Goal: Information Seeking & Learning: Compare options

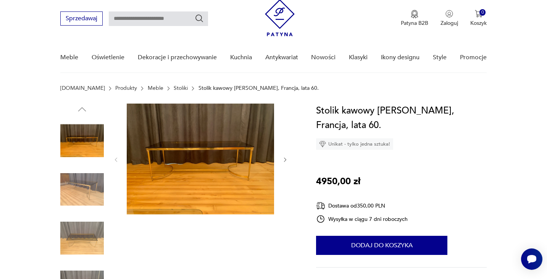
scroll to position [23, 0]
click at [282, 161] on icon "button" at bounding box center [285, 160] width 6 height 6
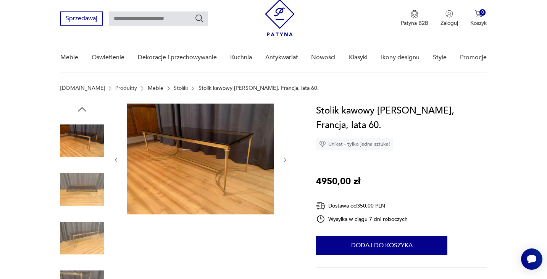
click at [282, 161] on icon "button" at bounding box center [285, 160] width 6 height 6
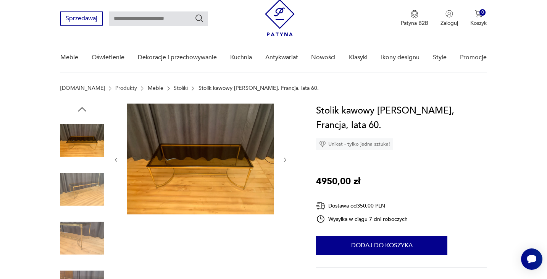
click at [282, 161] on icon "button" at bounding box center [285, 160] width 6 height 6
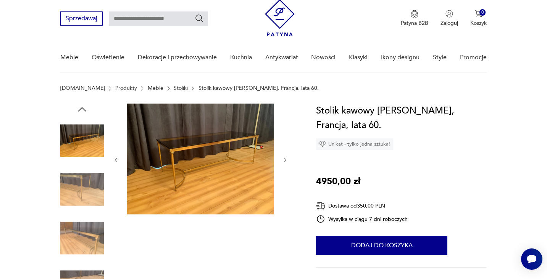
click at [282, 161] on icon "button" at bounding box center [285, 160] width 6 height 6
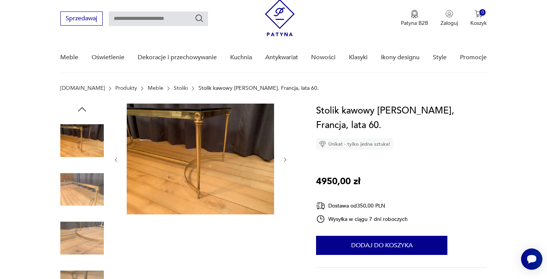
click at [282, 161] on icon "button" at bounding box center [285, 160] width 6 height 6
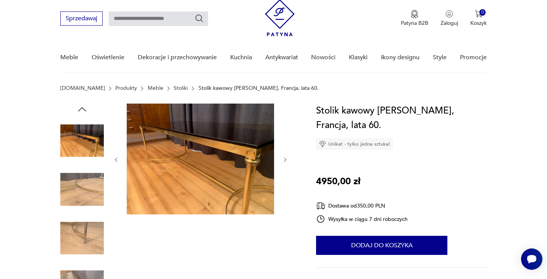
click at [282, 161] on icon "button" at bounding box center [285, 160] width 6 height 6
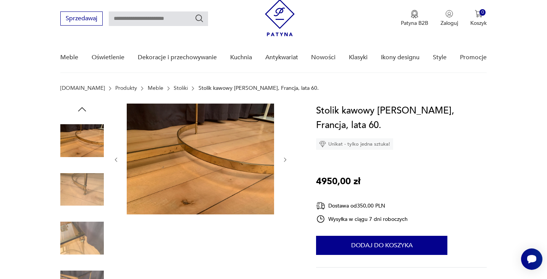
click at [282, 161] on icon "button" at bounding box center [285, 160] width 6 height 6
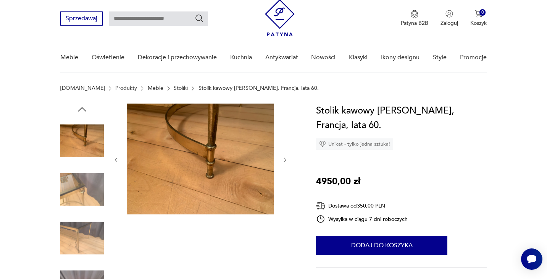
click at [282, 161] on icon "button" at bounding box center [285, 160] width 6 height 6
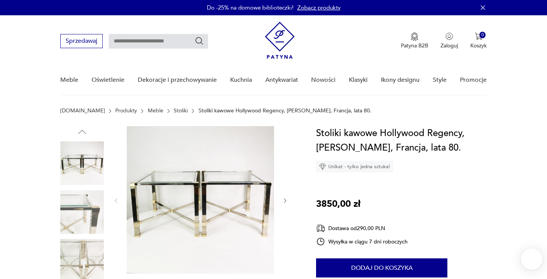
click at [77, 206] on img at bounding box center [82, 212] width 44 height 44
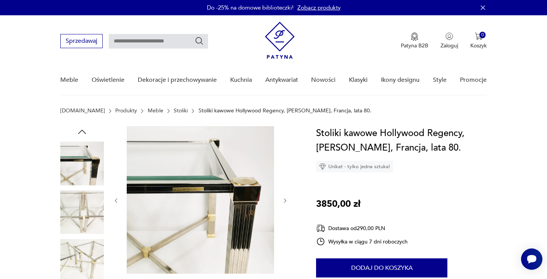
click at [79, 212] on img at bounding box center [82, 212] width 44 height 44
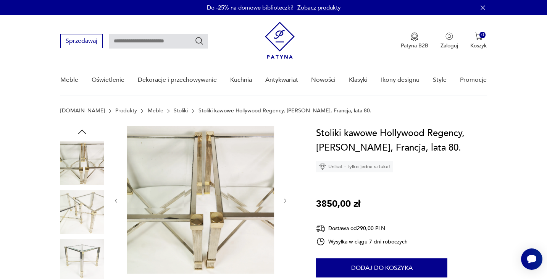
click at [81, 216] on img at bounding box center [82, 212] width 44 height 44
click at [81, 220] on img at bounding box center [82, 212] width 44 height 44
click at [81, 245] on img at bounding box center [82, 261] width 44 height 44
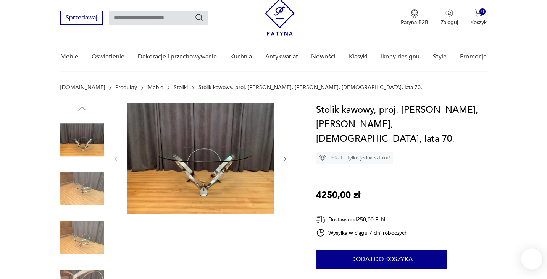
click at [96, 189] on img at bounding box center [82, 189] width 44 height 44
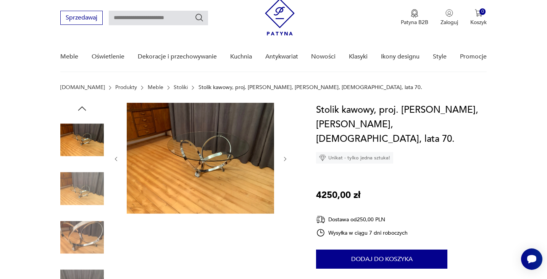
click at [86, 215] on div at bounding box center [82, 164] width 44 height 191
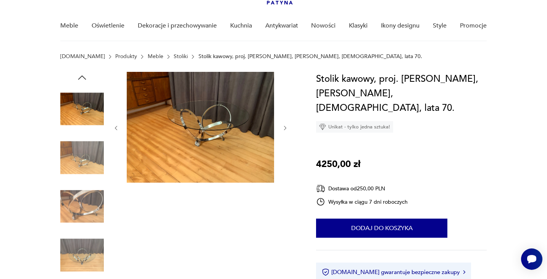
scroll to position [64, 0]
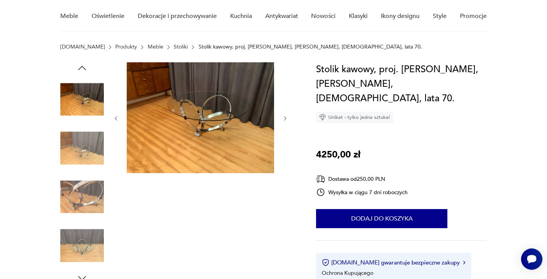
click at [86, 212] on img at bounding box center [82, 197] width 44 height 44
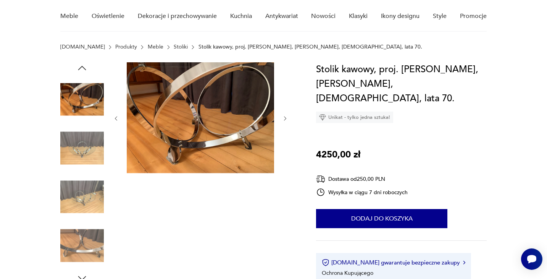
click at [81, 238] on img at bounding box center [82, 246] width 44 height 44
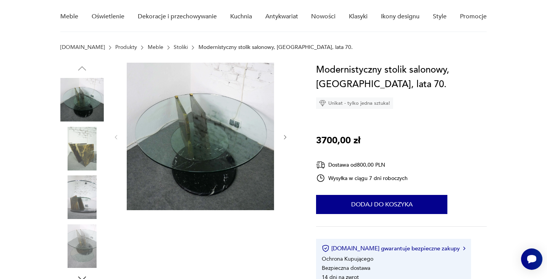
scroll to position [63, 0]
click at [76, 144] on img at bounding box center [82, 149] width 44 height 44
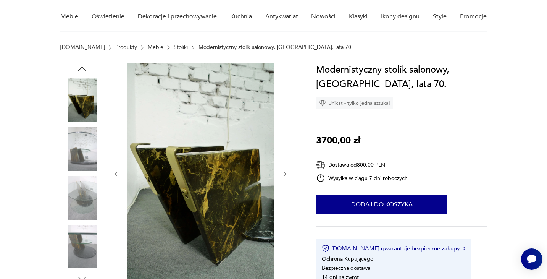
click at [80, 157] on img at bounding box center [82, 149] width 44 height 44
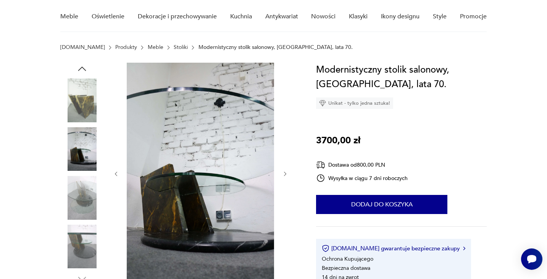
click at [87, 189] on img at bounding box center [82, 198] width 44 height 44
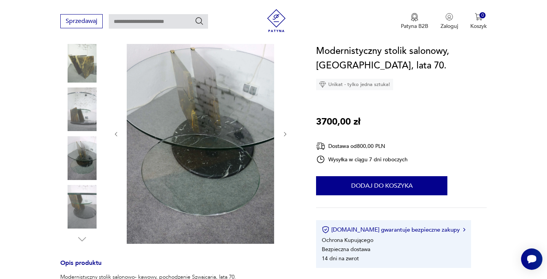
scroll to position [105, 0]
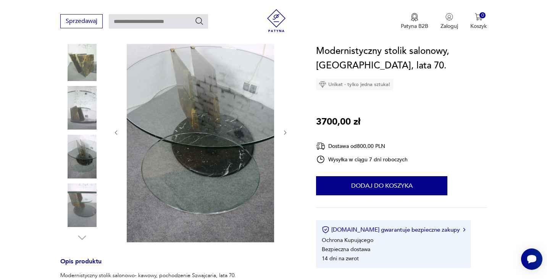
click at [77, 203] on img at bounding box center [82, 205] width 44 height 44
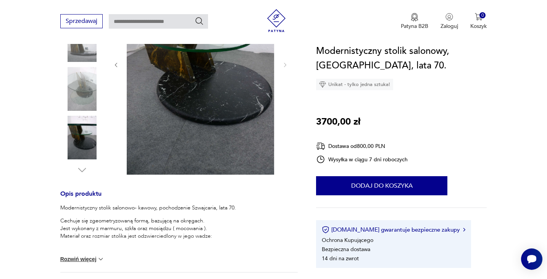
scroll to position [216, 0]
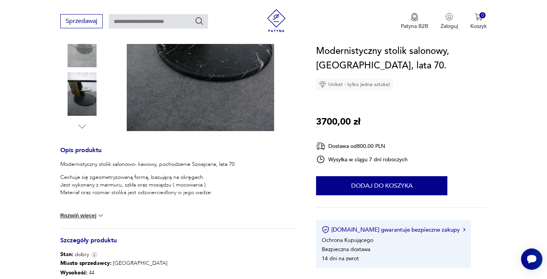
click at [90, 211] on button "Rozwiń więcej" at bounding box center [82, 215] width 44 height 8
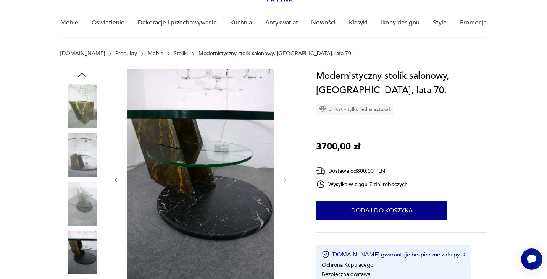
scroll to position [58, 0]
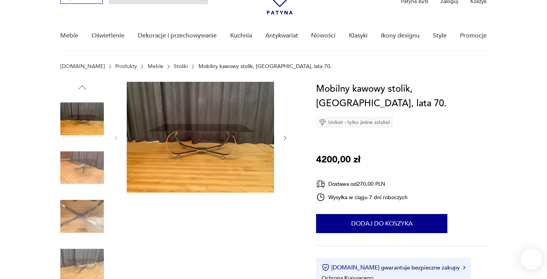
click at [282, 138] on icon "button" at bounding box center [285, 138] width 6 height 6
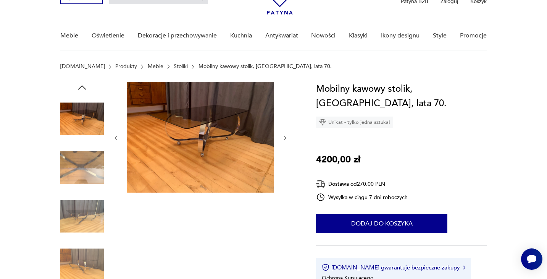
click at [282, 138] on icon "button" at bounding box center [285, 138] width 6 height 6
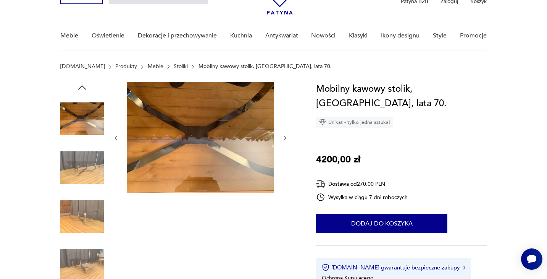
click at [282, 138] on icon "button" at bounding box center [285, 138] width 6 height 6
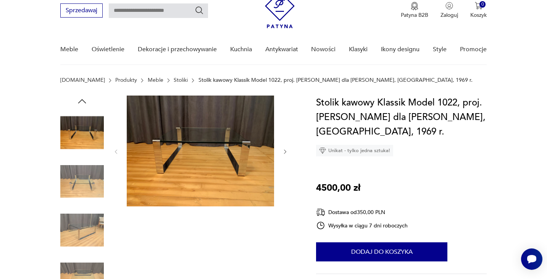
scroll to position [19, 0]
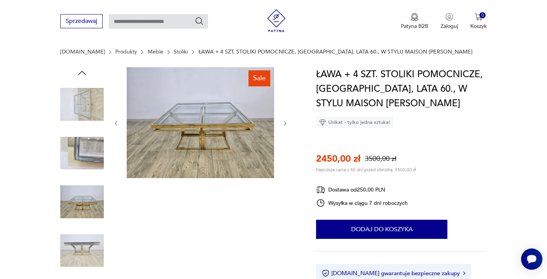
scroll to position [74, 0]
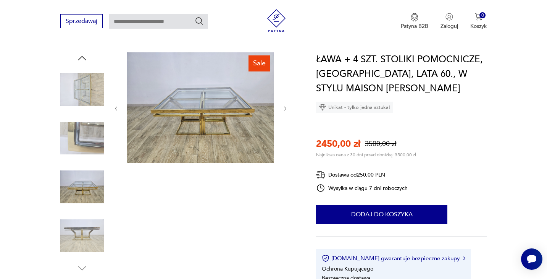
click at [77, 235] on img at bounding box center [82, 236] width 44 height 44
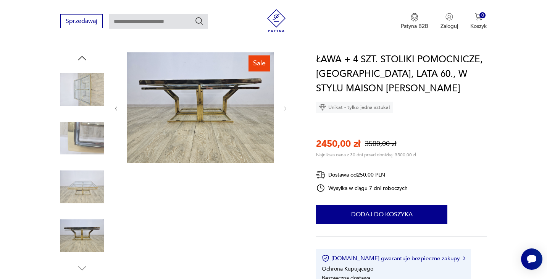
click at [100, 168] on img at bounding box center [82, 187] width 44 height 44
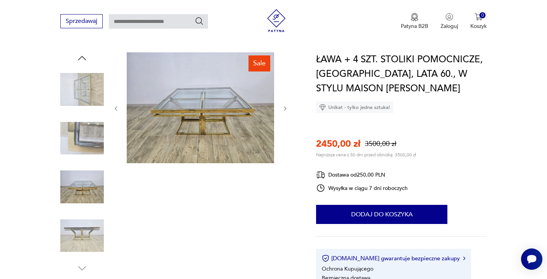
click at [102, 107] on img at bounding box center [82, 90] width 44 height 44
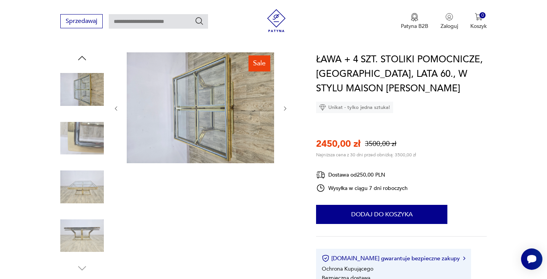
click at [94, 120] on img at bounding box center [82, 138] width 44 height 44
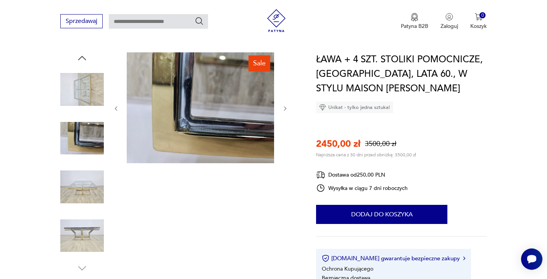
click at [283, 110] on icon "button" at bounding box center [285, 108] width 6 height 6
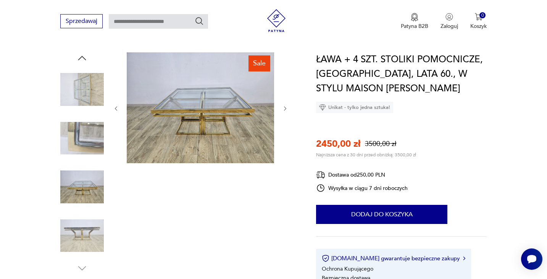
click at [283, 110] on icon "button" at bounding box center [285, 108] width 6 height 6
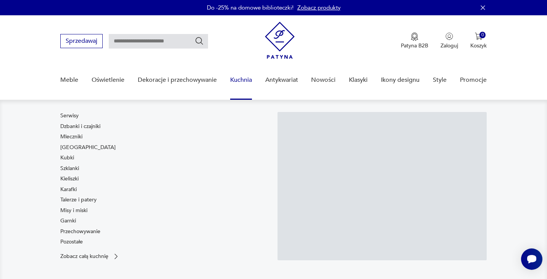
scroll to position [0, 0]
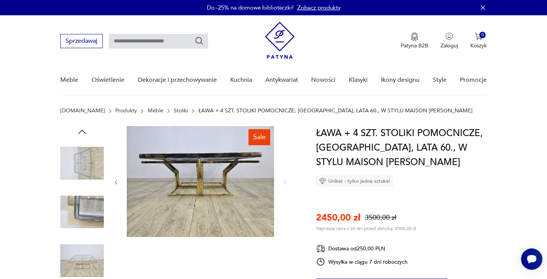
click at [101, 171] on img at bounding box center [82, 163] width 44 height 44
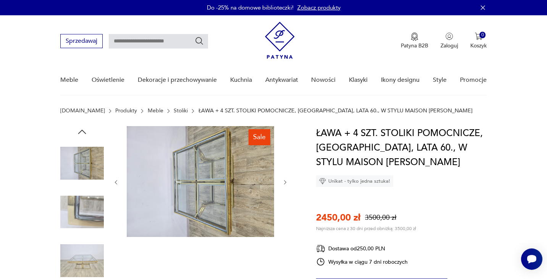
click at [218, 168] on img at bounding box center [200, 181] width 147 height 111
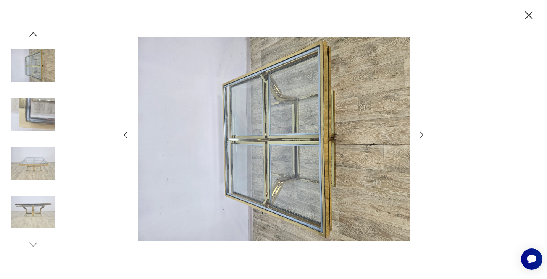
click at [419, 136] on icon "button" at bounding box center [421, 134] width 9 height 9
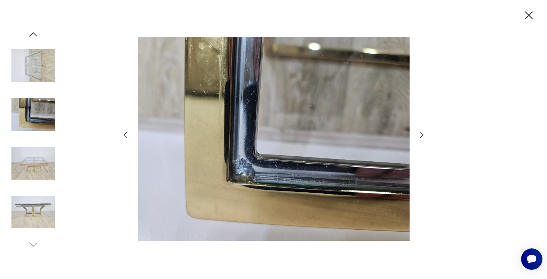
click at [419, 136] on icon "button" at bounding box center [421, 134] width 9 height 9
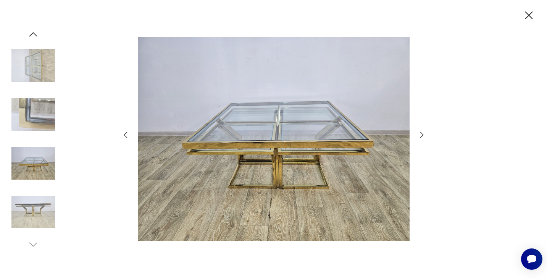
click at [419, 136] on icon "button" at bounding box center [421, 134] width 9 height 9
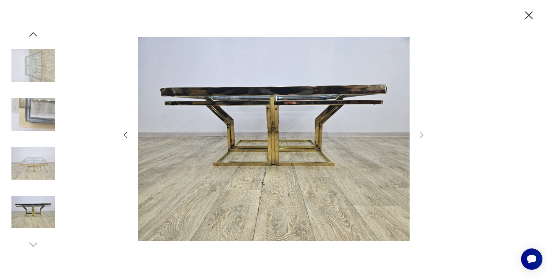
click at [34, 226] on img at bounding box center [33, 212] width 44 height 44
click at [33, 175] on img at bounding box center [33, 163] width 44 height 44
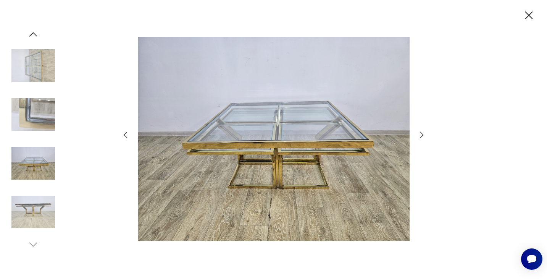
click at [39, 125] on img at bounding box center [33, 115] width 44 height 44
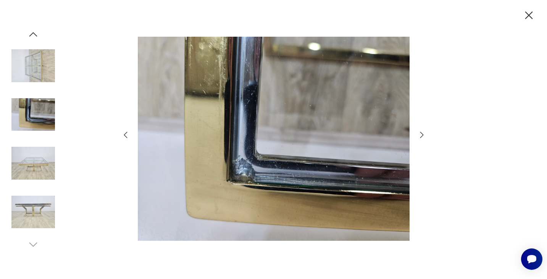
click at [40, 86] on img at bounding box center [33, 66] width 44 height 44
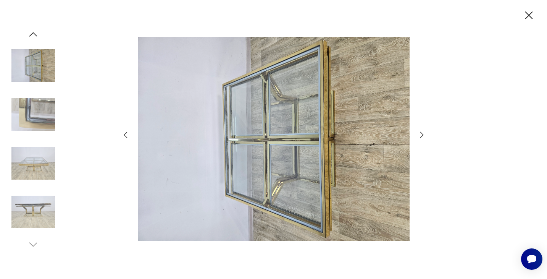
click at [36, 37] on icon "button" at bounding box center [32, 34] width 11 height 11
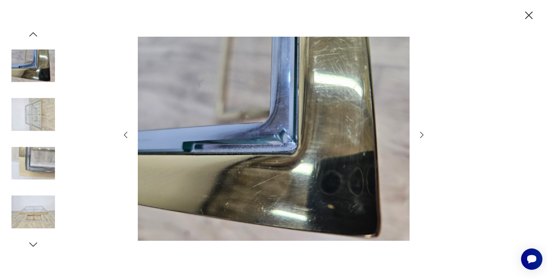
click at [36, 37] on icon "button" at bounding box center [32, 34] width 11 height 11
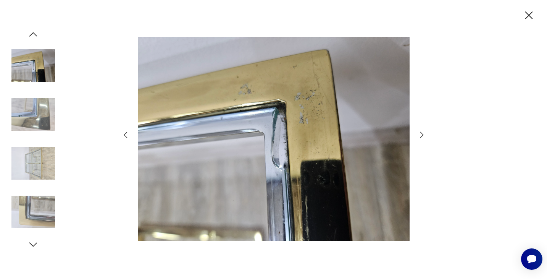
click at [37, 36] on icon "button" at bounding box center [33, 34] width 8 height 4
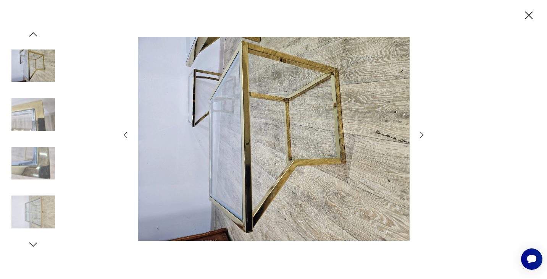
click at [37, 36] on icon "button" at bounding box center [33, 34] width 8 height 4
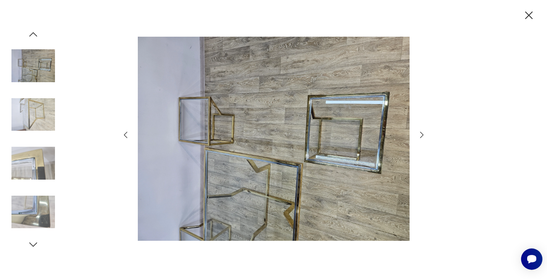
click at [37, 37] on icon "button" at bounding box center [32, 34] width 11 height 11
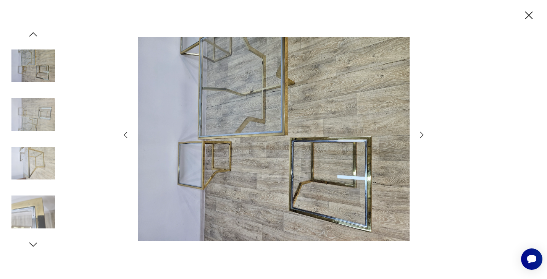
click at [37, 37] on icon "button" at bounding box center [32, 34] width 11 height 11
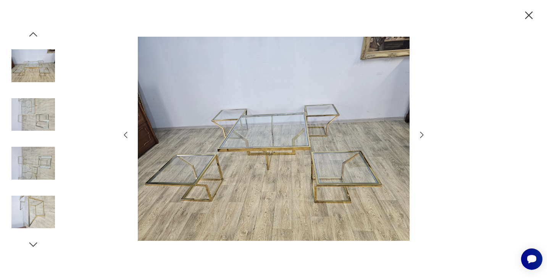
click at [37, 37] on icon "button" at bounding box center [32, 34] width 11 height 11
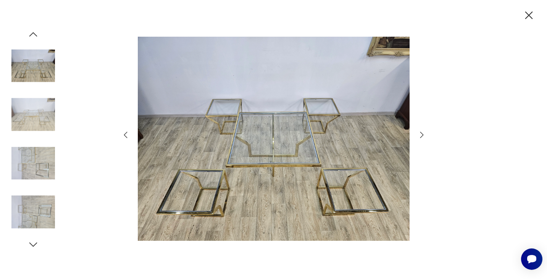
click at [37, 37] on icon "button" at bounding box center [32, 34] width 11 height 11
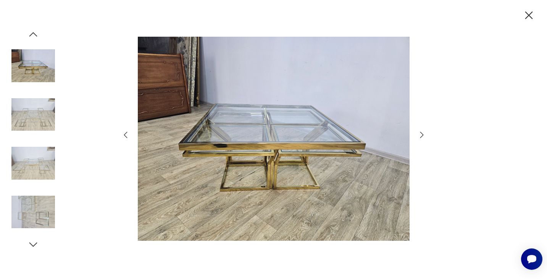
click at [37, 37] on icon "button" at bounding box center [32, 34] width 11 height 11
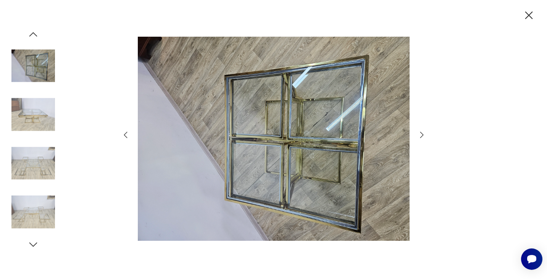
click at [37, 37] on icon "button" at bounding box center [32, 34] width 11 height 11
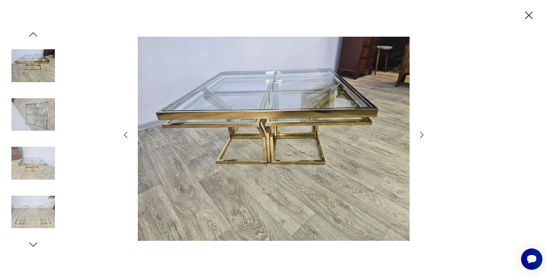
click at [37, 37] on icon "button" at bounding box center [32, 34] width 11 height 11
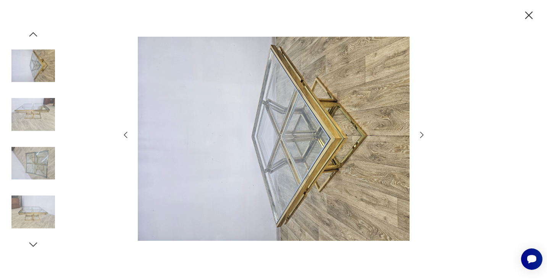
click at [37, 37] on icon "button" at bounding box center [32, 34] width 11 height 11
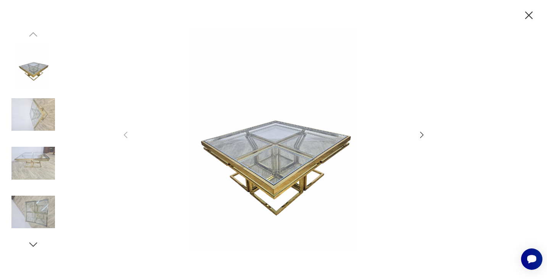
click at [529, 18] on icon "button" at bounding box center [528, 15] width 13 height 13
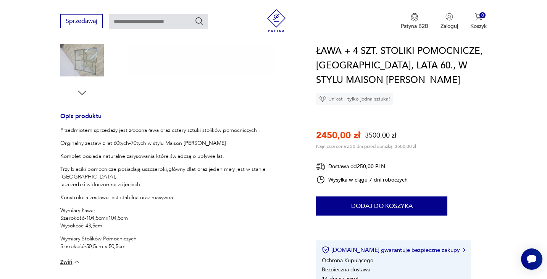
scroll to position [279, 0]
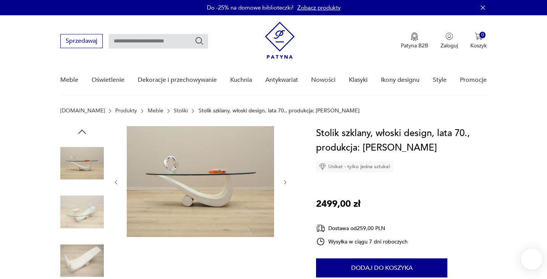
click at [287, 178] on button "button" at bounding box center [285, 182] width 6 height 8
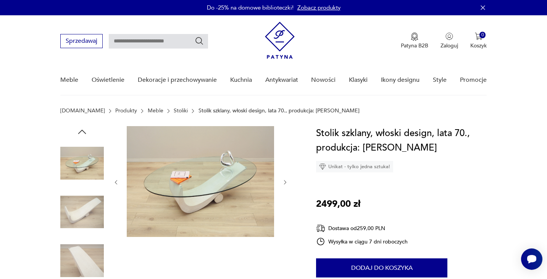
click at [286, 178] on button "button" at bounding box center [285, 182] width 6 height 8
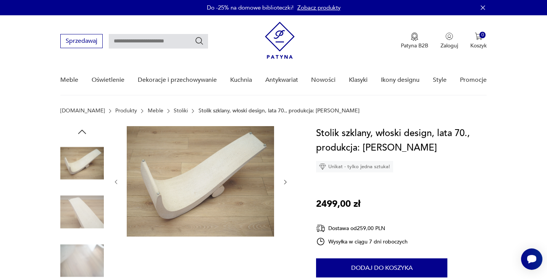
click at [286, 178] on button "button" at bounding box center [285, 182] width 6 height 8
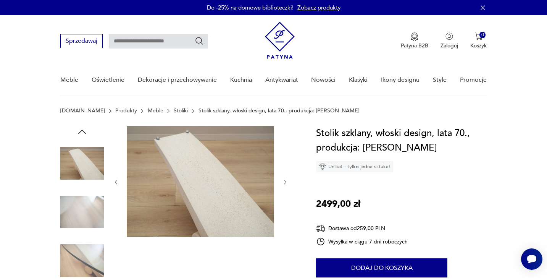
click at [286, 178] on button "button" at bounding box center [285, 182] width 6 height 8
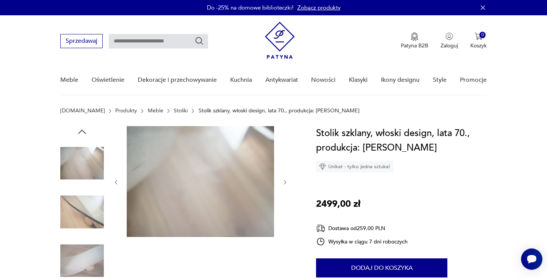
click at [286, 178] on button "button" at bounding box center [285, 182] width 6 height 8
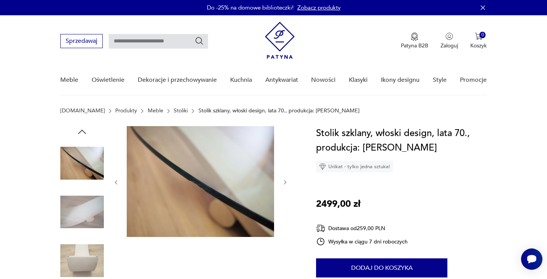
click at [286, 178] on button "button" at bounding box center [285, 182] width 6 height 8
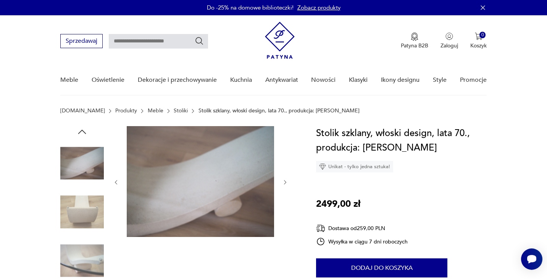
click at [286, 178] on button "button" at bounding box center [285, 182] width 6 height 8
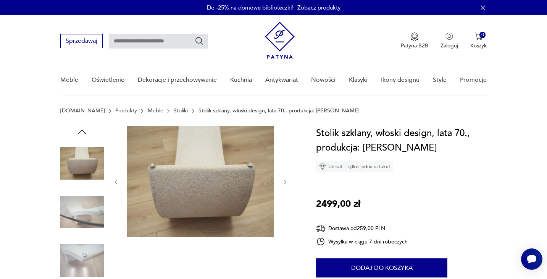
click at [286, 178] on button "button" at bounding box center [285, 182] width 6 height 8
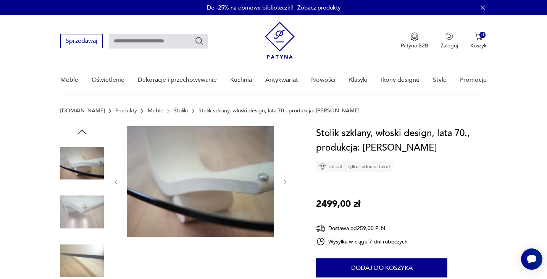
click at [286, 178] on button "button" at bounding box center [285, 182] width 6 height 8
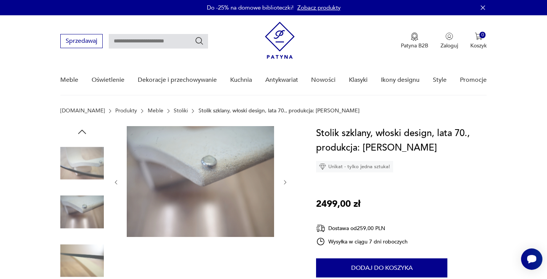
click at [286, 178] on button "button" at bounding box center [285, 182] width 6 height 8
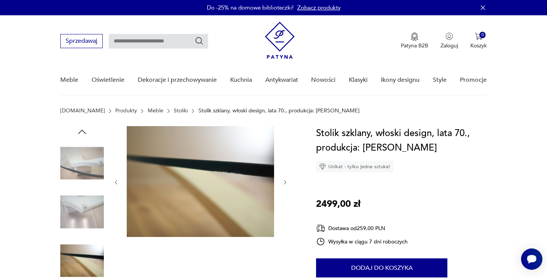
click at [286, 178] on button "button" at bounding box center [285, 182] width 6 height 8
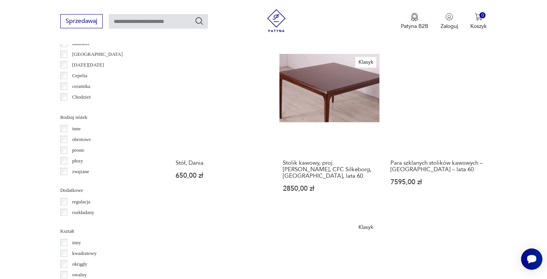
scroll to position [815, 0]
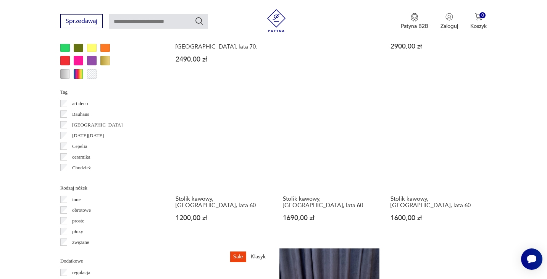
scroll to position [746, 0]
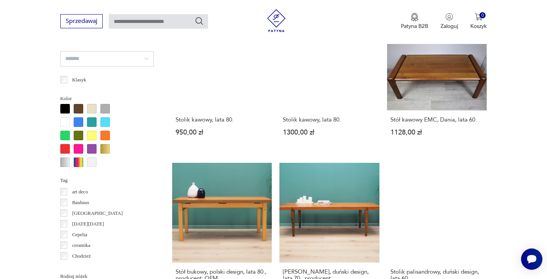
scroll to position [747, 0]
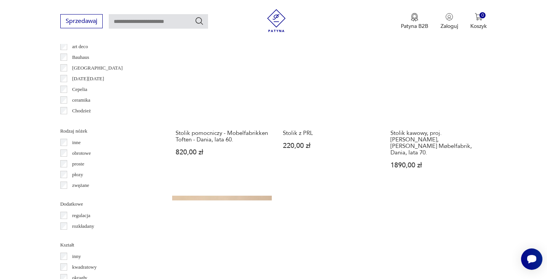
scroll to position [804, 0]
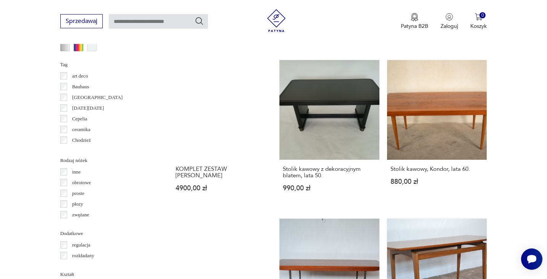
scroll to position [787, 0]
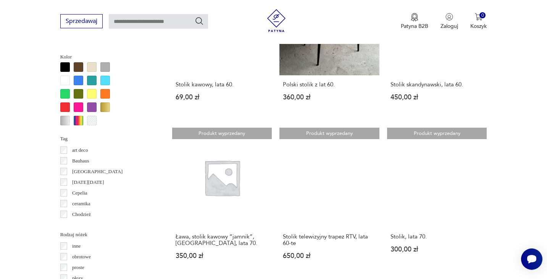
scroll to position [699, 0]
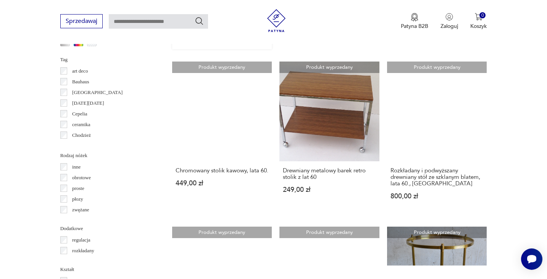
scroll to position [748, 0]
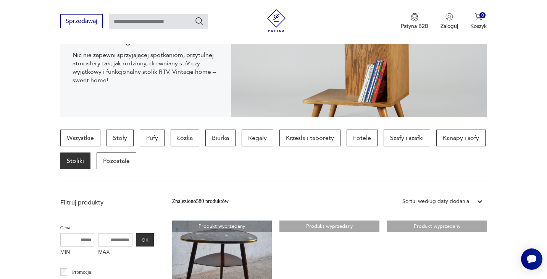
scroll to position [113, 0]
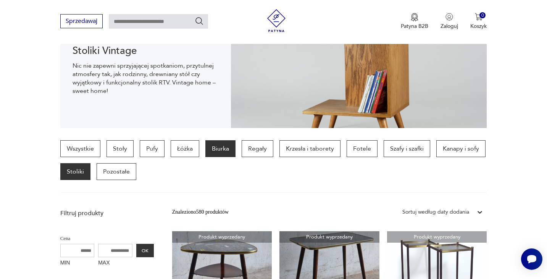
click at [215, 150] on p "Biurka" at bounding box center [220, 148] width 30 height 17
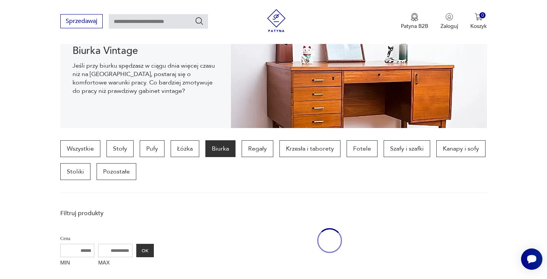
scroll to position [203, 0]
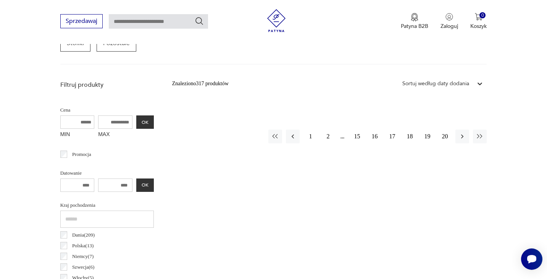
scroll to position [244, 0]
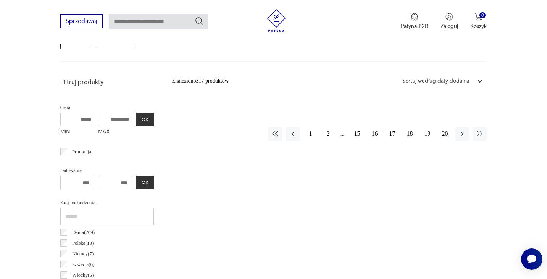
click at [310, 136] on button "1" at bounding box center [310, 134] width 14 height 14
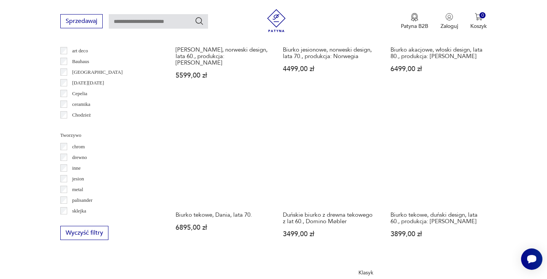
scroll to position [739, 0]
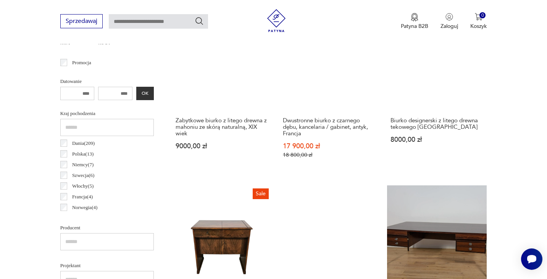
scroll to position [358, 0]
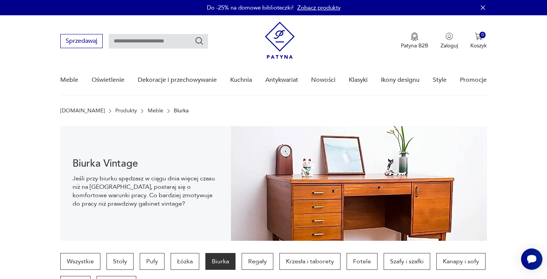
click at [148, 110] on link "Meble" at bounding box center [156, 111] width 16 height 6
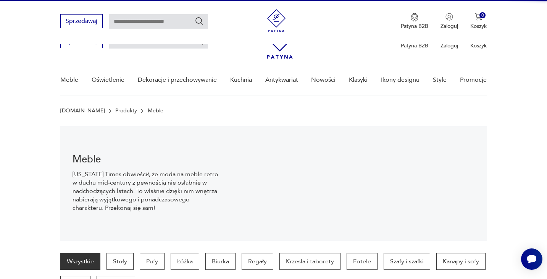
scroll to position [76, 0]
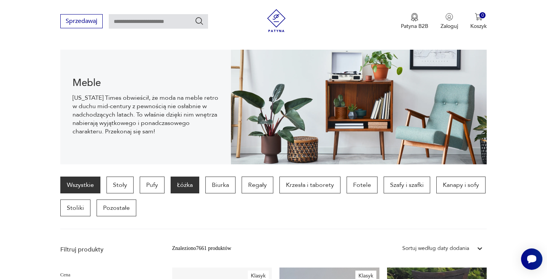
click at [185, 186] on p "Łóżka" at bounding box center [185, 184] width 29 height 17
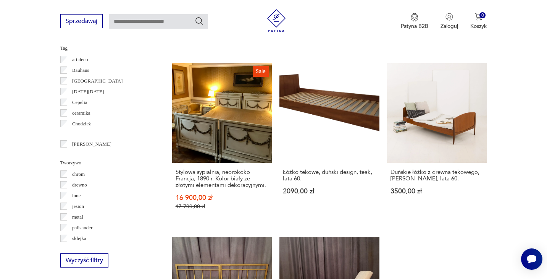
scroll to position [799, 0]
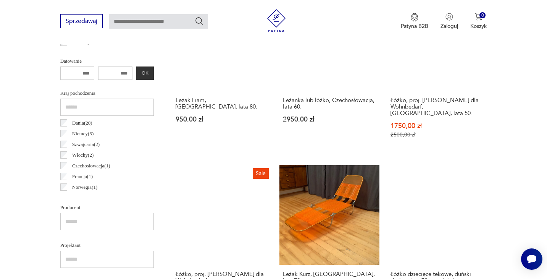
scroll to position [355, 0]
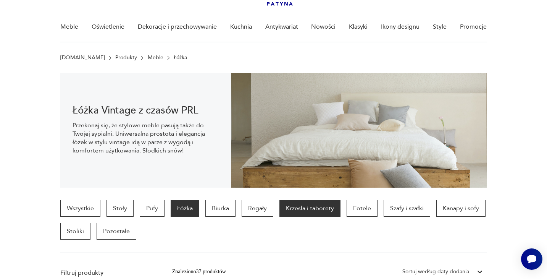
click at [298, 213] on p "Krzesła i taborety" at bounding box center [309, 208] width 61 height 17
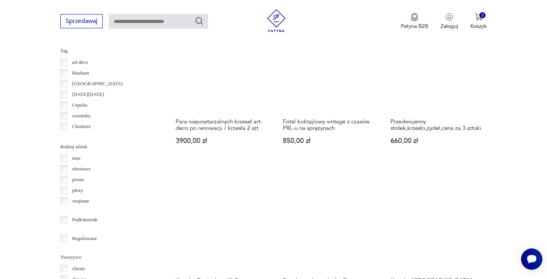
scroll to position [818, 0]
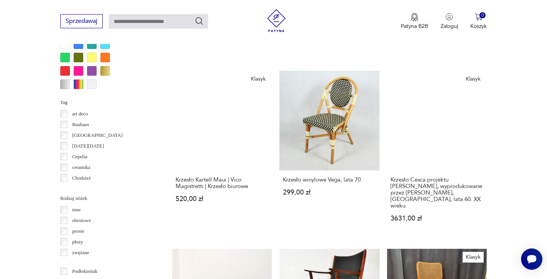
scroll to position [768, 0]
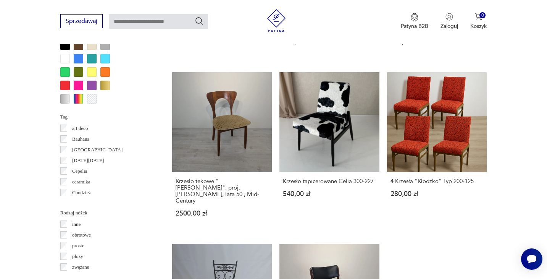
scroll to position [756, 0]
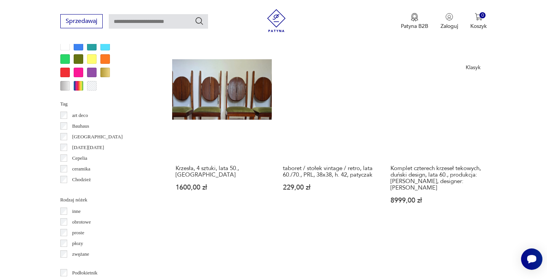
scroll to position [770, 0]
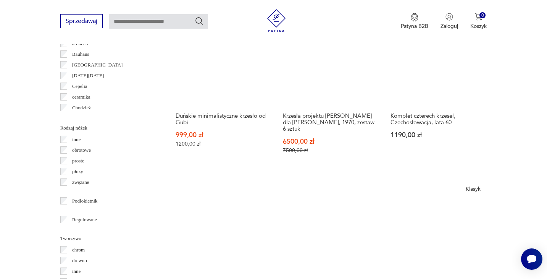
scroll to position [842, 0]
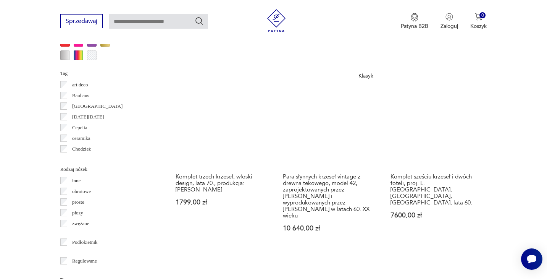
scroll to position [818, 0]
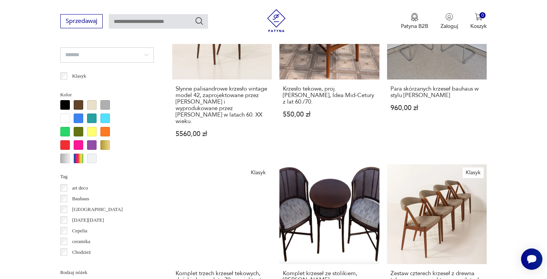
scroll to position [741, 0]
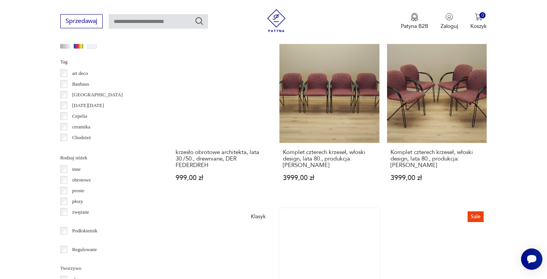
scroll to position [807, 0]
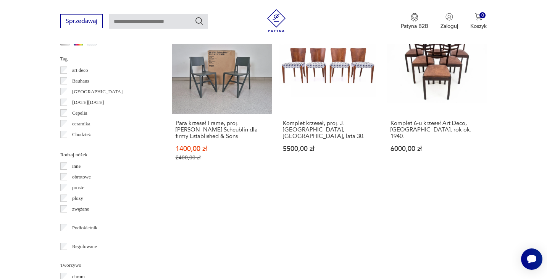
scroll to position [812, 0]
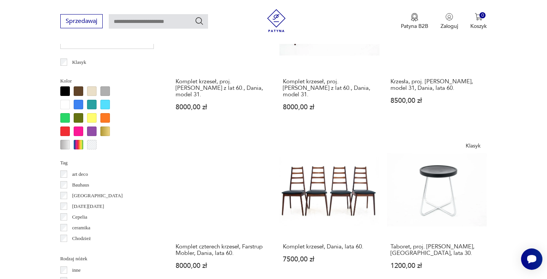
scroll to position [712, 0]
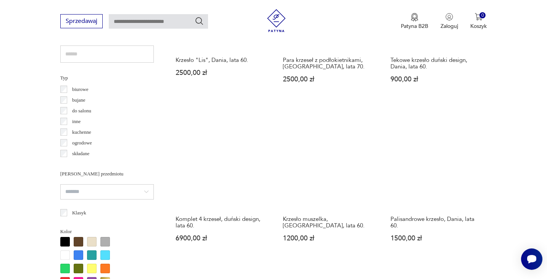
scroll to position [629, 0]
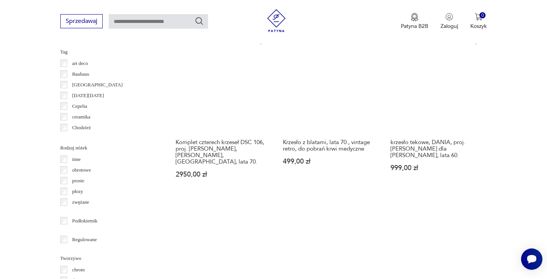
scroll to position [819, 0]
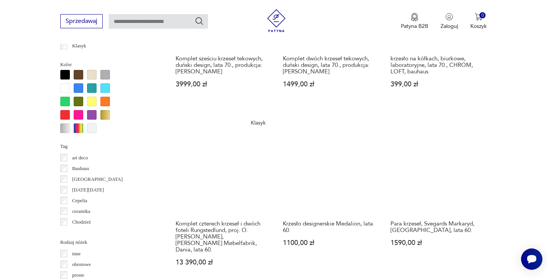
scroll to position [724, 0]
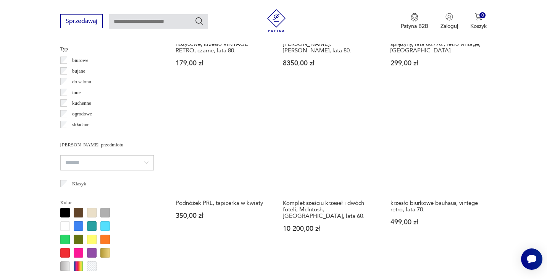
scroll to position [602, 0]
